Goal: Navigation & Orientation: Go to known website

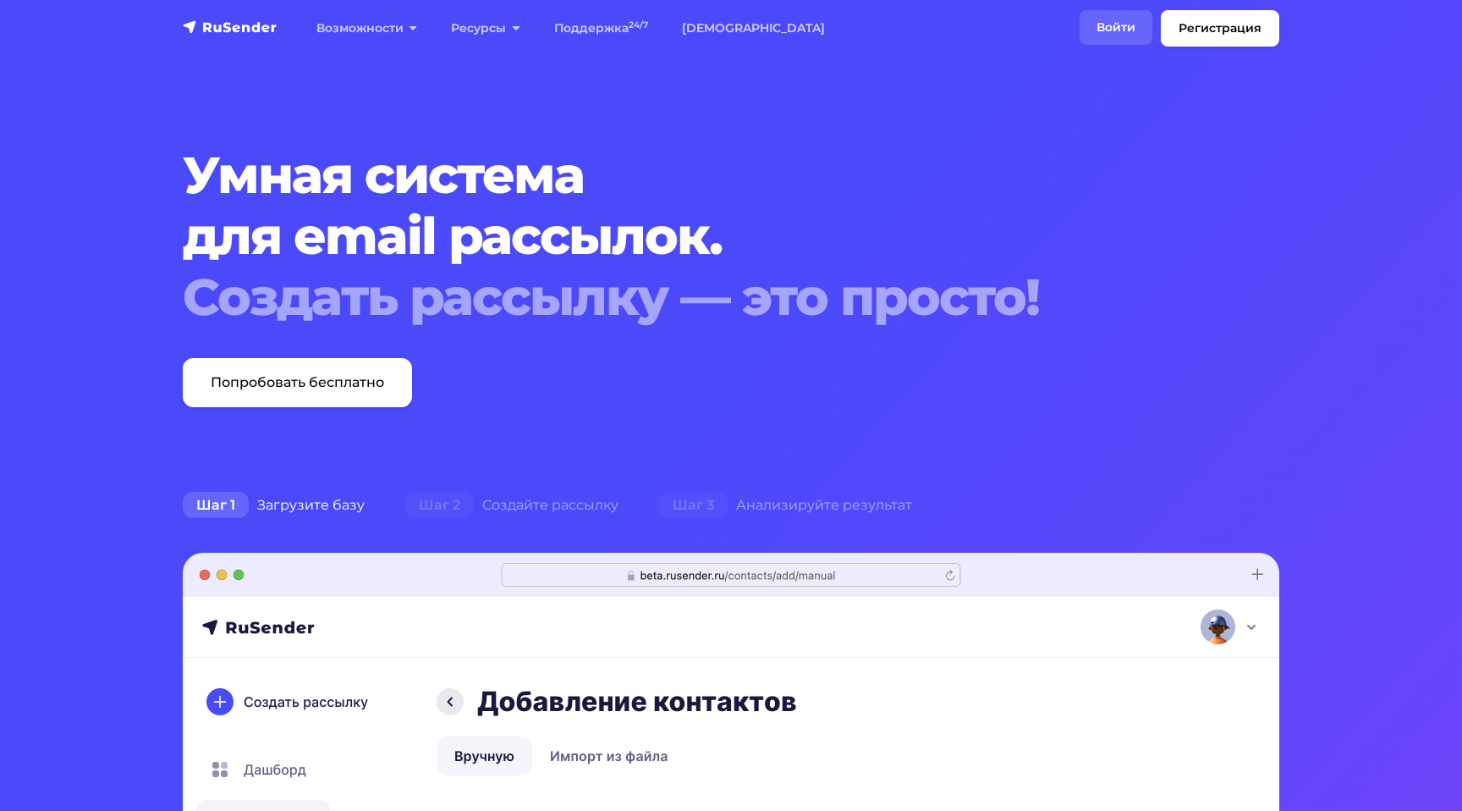
click at [1115, 24] on link "Войти" at bounding box center [1116, 27] width 73 height 35
click at [1108, 33] on link "Войти" at bounding box center [1116, 27] width 73 height 35
